Goal: Ask a question: Seek information or help from site administrators or community

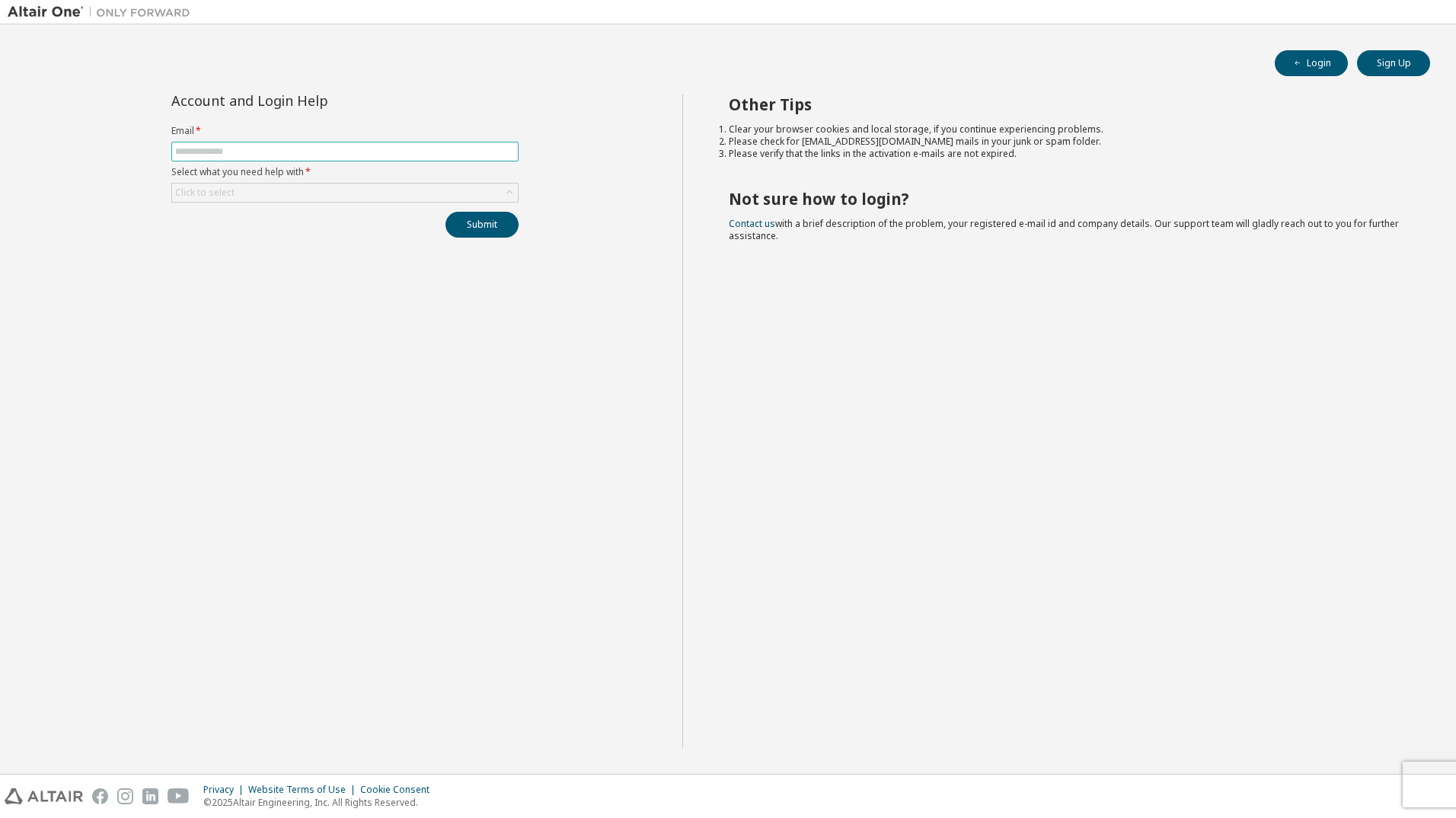
click at [291, 149] on input "text" at bounding box center [344, 152] width 340 height 12
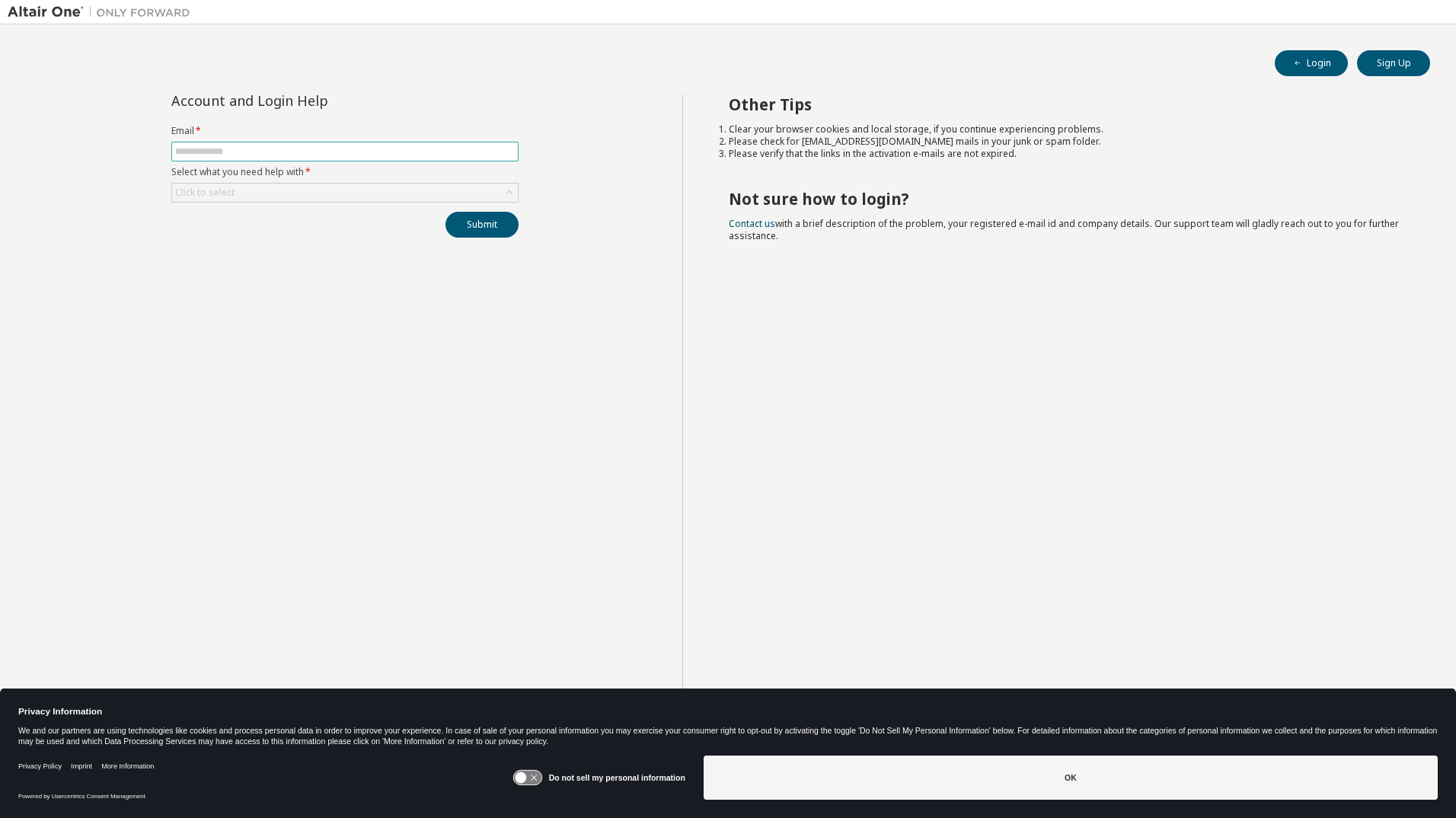
click at [311, 153] on input "text" at bounding box center [344, 152] width 340 height 12
type input "**********"
click at [310, 193] on div "Click to select" at bounding box center [344, 193] width 345 height 19
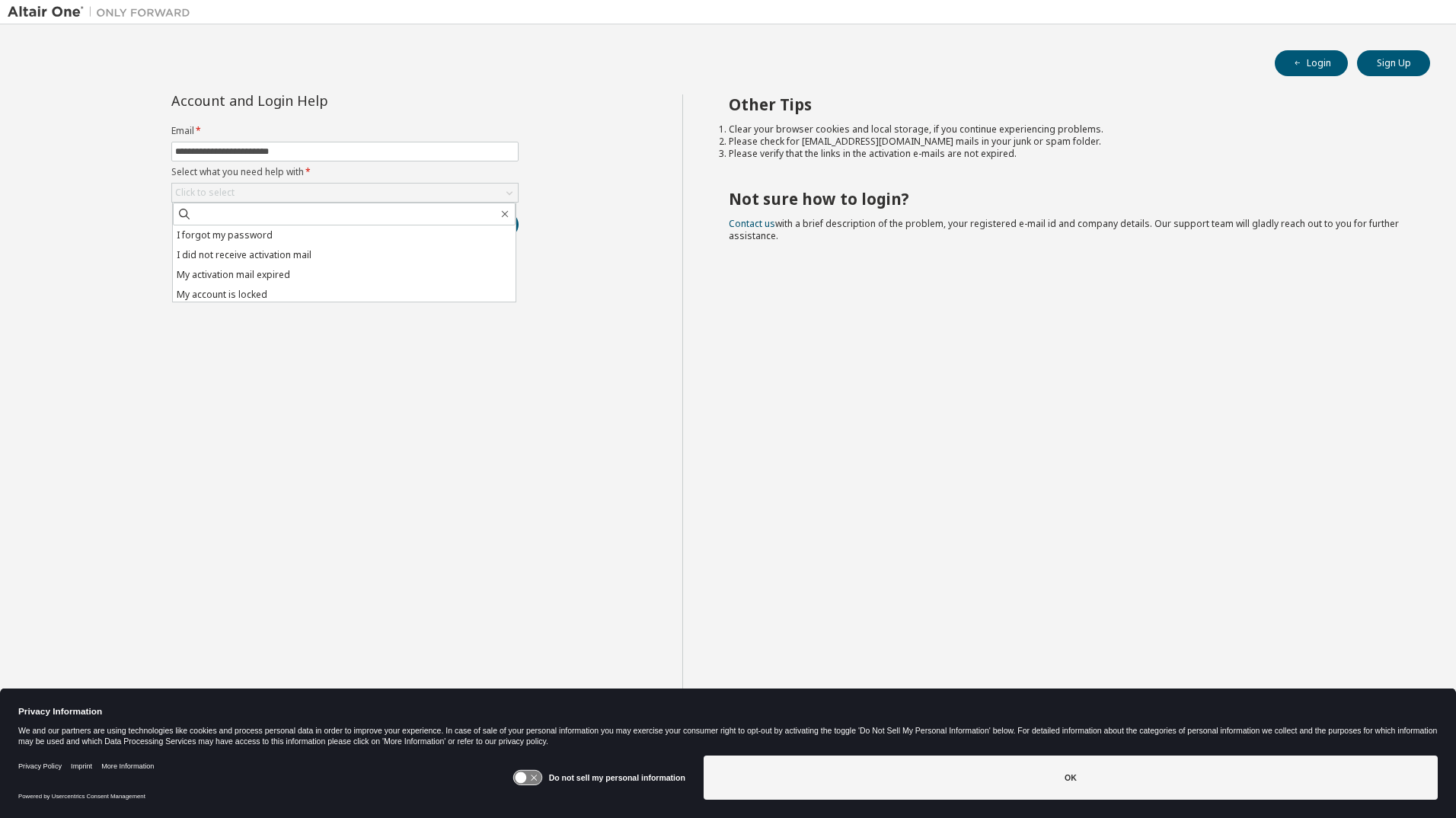
click at [287, 234] on li "I forgot my password" at bounding box center [344, 235] width 342 height 20
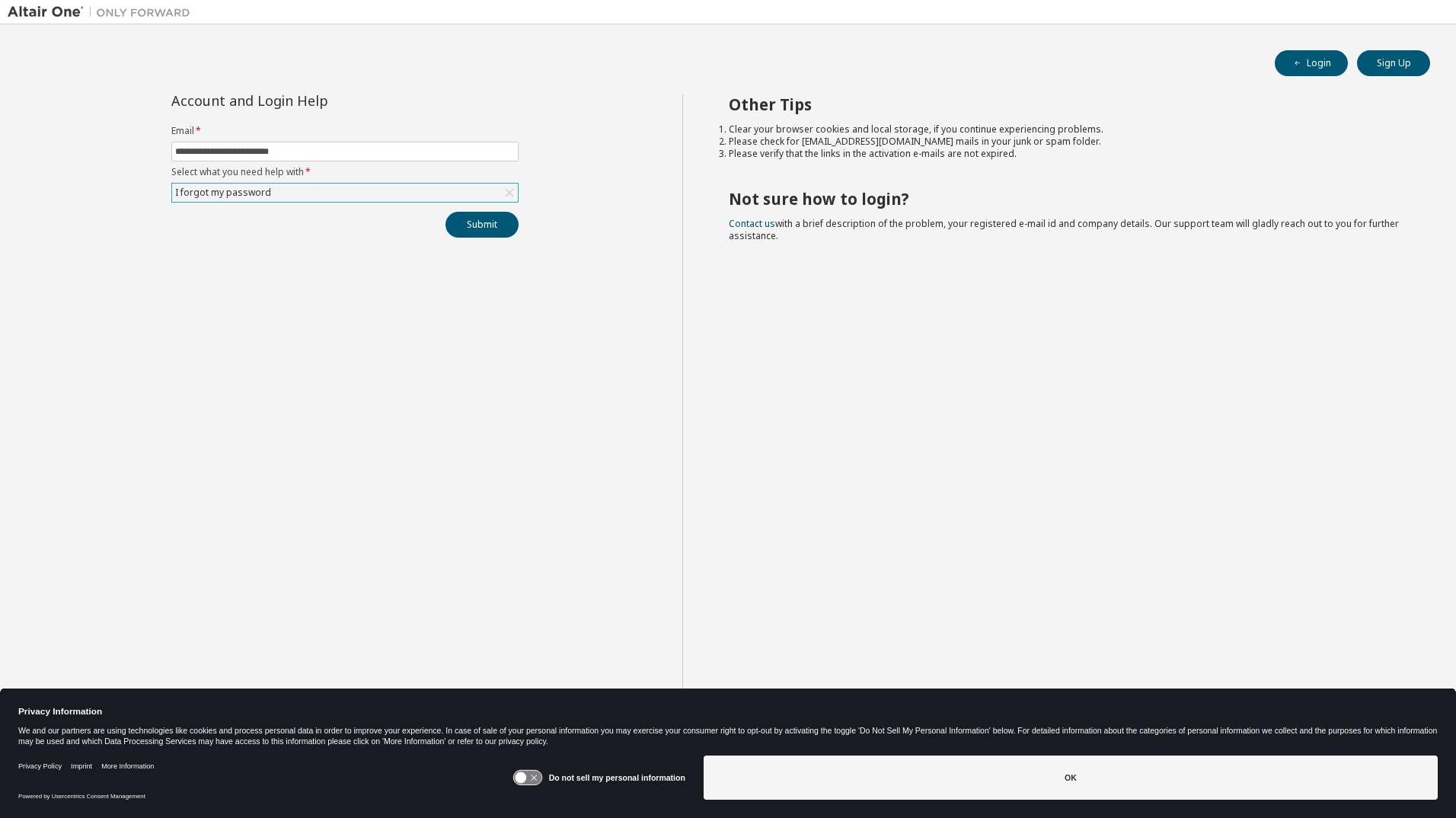
click at [421, 199] on div "I forgot my password" at bounding box center [344, 193] width 345 height 19
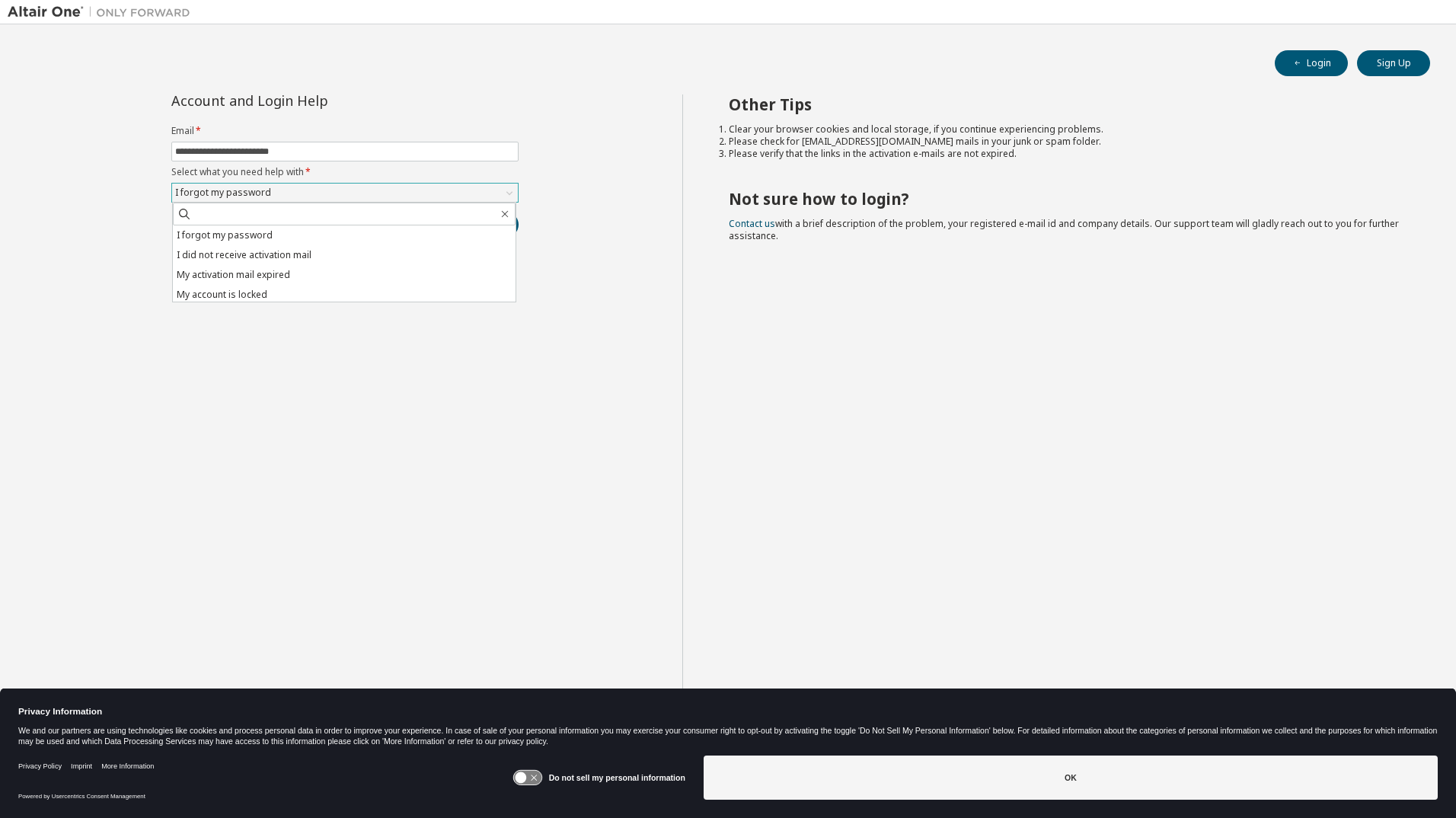
click at [421, 199] on div "I forgot my password" at bounding box center [344, 193] width 345 height 19
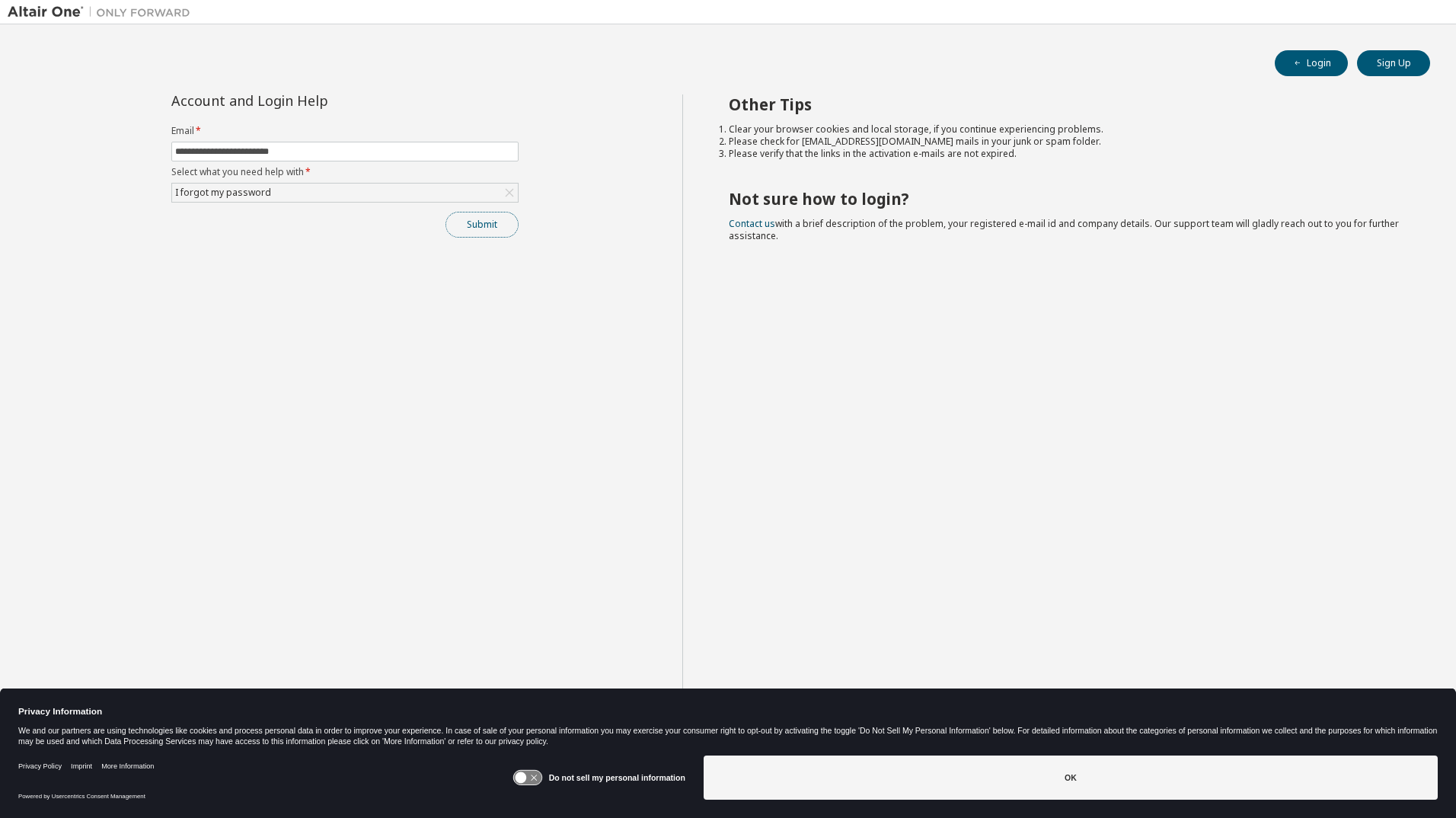
click at [496, 233] on button "Submit" at bounding box center [481, 224] width 73 height 25
